Goal: Use online tool/utility: Utilize a website feature to perform a specific function

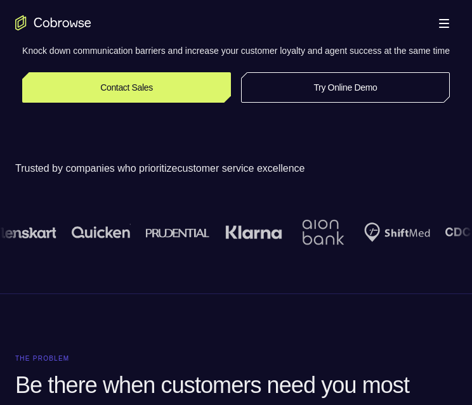
scroll to position [254, 0]
click at [330, 100] on link "Try Online Demo" at bounding box center [345, 87] width 209 height 30
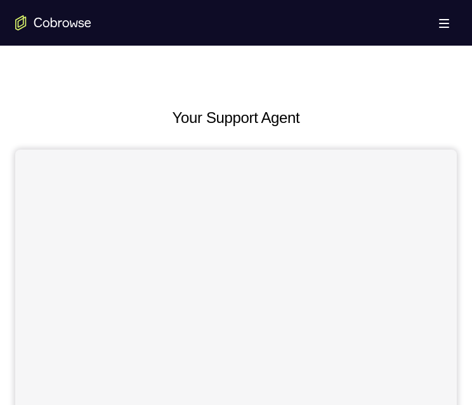
scroll to position [571, 0]
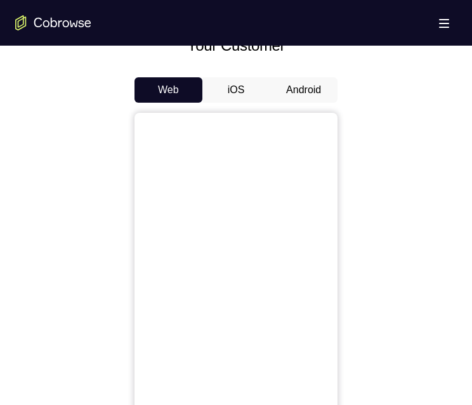
click at [292, 86] on button "Android" at bounding box center [304, 89] width 68 height 25
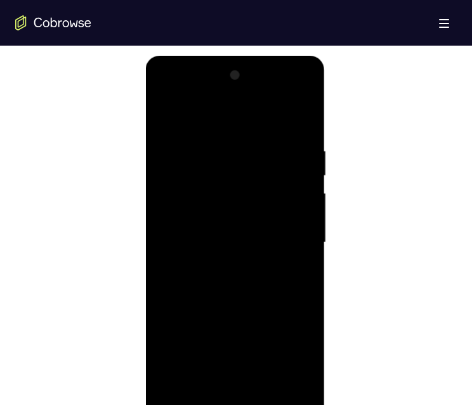
scroll to position [698, 0]
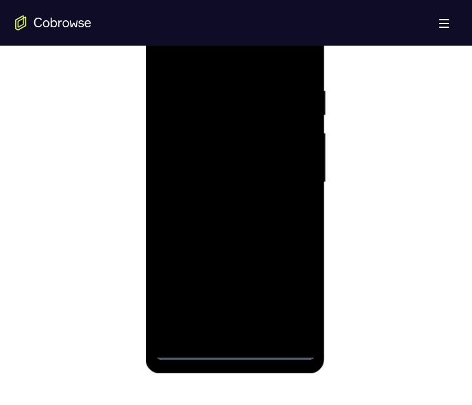
click at [235, 353] on div at bounding box center [235, 182] width 160 height 355
click at [290, 301] on div at bounding box center [235, 182] width 160 height 355
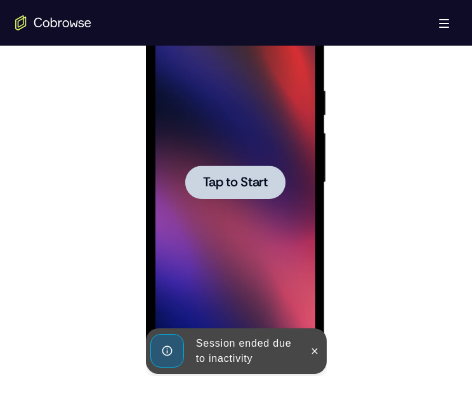
drag, startPoint x: 248, startPoint y: 53, endPoint x: 242, endPoint y: 185, distance: 132.1
click at [244, 185] on span "Tap to Start" at bounding box center [234, 182] width 65 height 13
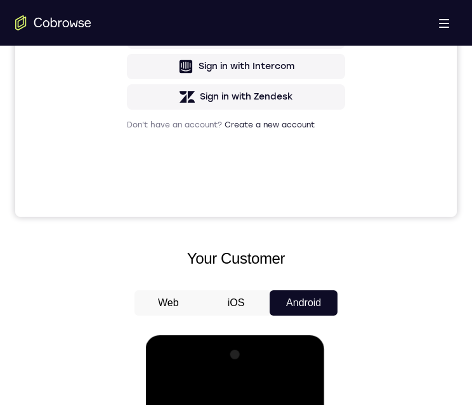
scroll to position [761, 0]
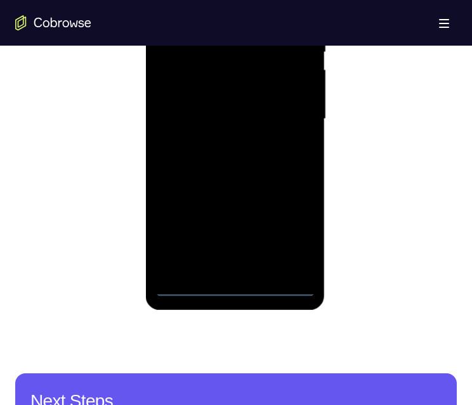
click at [236, 282] on div at bounding box center [235, 119] width 160 height 355
click at [233, 289] on div at bounding box center [235, 119] width 160 height 355
click at [301, 237] on div at bounding box center [235, 119] width 160 height 355
click at [220, 0] on div at bounding box center [235, 119] width 160 height 355
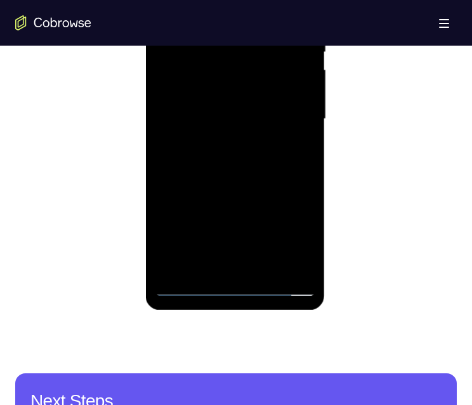
click at [289, 114] on div at bounding box center [235, 119] width 160 height 355
click at [291, 110] on div at bounding box center [235, 119] width 160 height 355
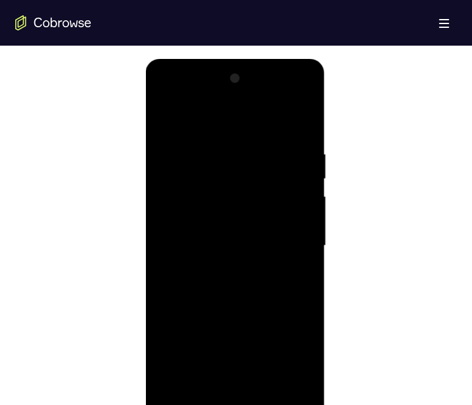
click at [284, 243] on div at bounding box center [235, 246] width 160 height 355
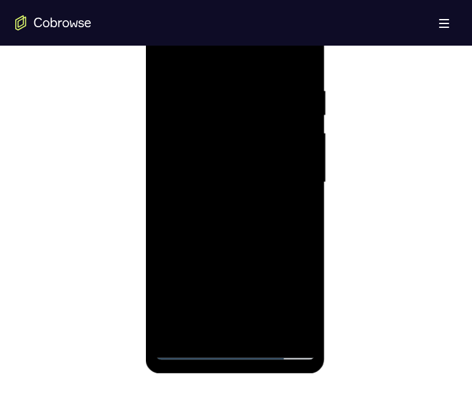
click at [223, 205] on div at bounding box center [235, 182] width 160 height 355
click at [218, 170] on div at bounding box center [235, 182] width 160 height 355
click at [198, 150] on div at bounding box center [235, 182] width 160 height 355
click at [232, 180] on div at bounding box center [235, 182] width 160 height 355
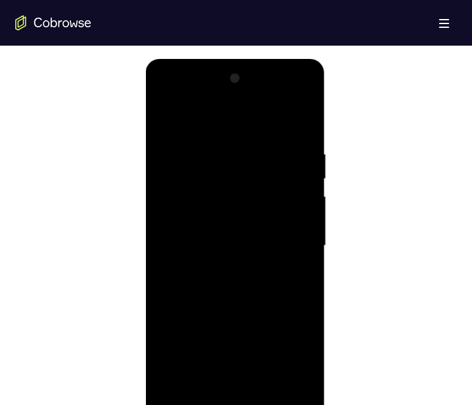
click at [211, 299] on div at bounding box center [235, 246] width 160 height 355
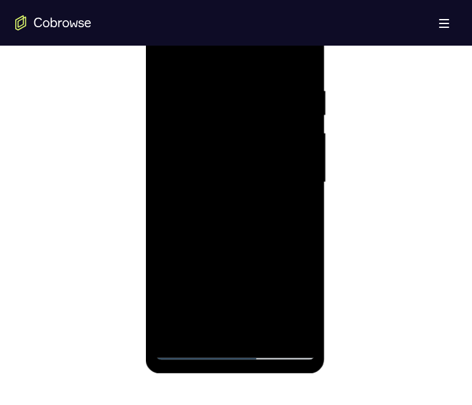
drag, startPoint x: 277, startPoint y: 266, endPoint x: 263, endPoint y: 228, distance: 40.5
click at [263, 228] on div at bounding box center [235, 182] width 160 height 355
drag, startPoint x: 251, startPoint y: 251, endPoint x: 247, endPoint y: 191, distance: 59.8
click at [247, 191] on div at bounding box center [235, 182] width 160 height 355
click at [167, 259] on div at bounding box center [235, 182] width 160 height 355
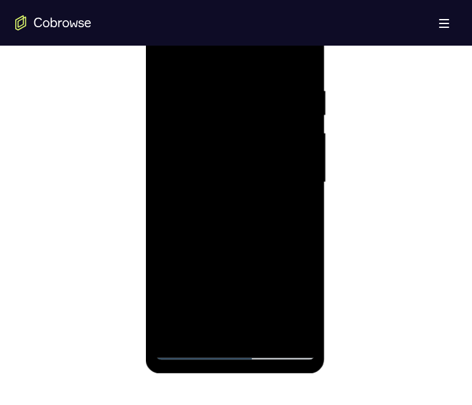
click at [306, 142] on div at bounding box center [235, 182] width 160 height 355
click at [266, 331] on div at bounding box center [235, 182] width 160 height 355
click at [220, 246] on div at bounding box center [235, 182] width 160 height 355
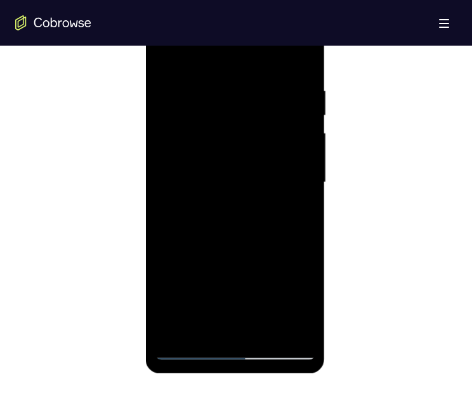
scroll to position [634, 0]
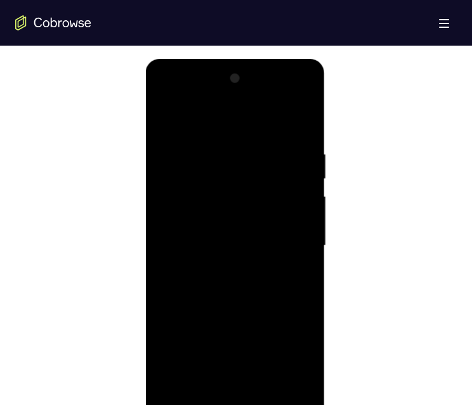
drag, startPoint x: 244, startPoint y: 121, endPoint x: 170, endPoint y: 124, distance: 74.3
click at [145, 124] on html "Online web based iOS Simulators and Android Emulators. Run iPhone, iPad, Mobile…" at bounding box center [235, 249] width 181 height 381
click at [168, 119] on div at bounding box center [235, 246] width 160 height 355
click at [238, 213] on div at bounding box center [235, 246] width 160 height 355
click at [298, 275] on div at bounding box center [235, 246] width 160 height 355
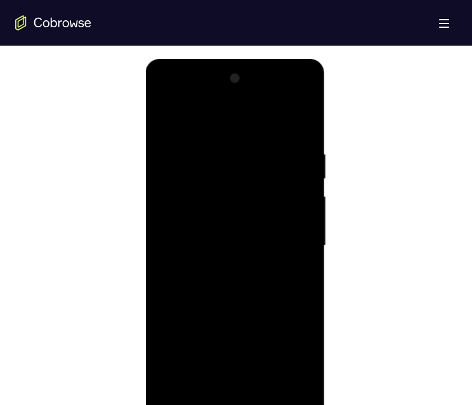
click at [297, 279] on div at bounding box center [235, 246] width 160 height 355
click at [166, 120] on div at bounding box center [235, 246] width 160 height 355
click at [216, 268] on div at bounding box center [235, 246] width 160 height 355
click at [287, 276] on div at bounding box center [235, 246] width 160 height 355
click at [292, 273] on div at bounding box center [235, 246] width 160 height 355
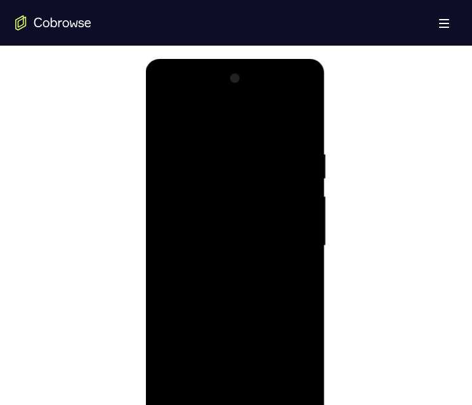
click at [168, 121] on div at bounding box center [235, 246] width 160 height 355
click at [220, 268] on div at bounding box center [235, 246] width 160 height 355
click at [214, 387] on div at bounding box center [235, 246] width 160 height 355
click at [292, 276] on div at bounding box center [235, 246] width 160 height 355
